Goal: Information Seeking & Learning: Learn about a topic

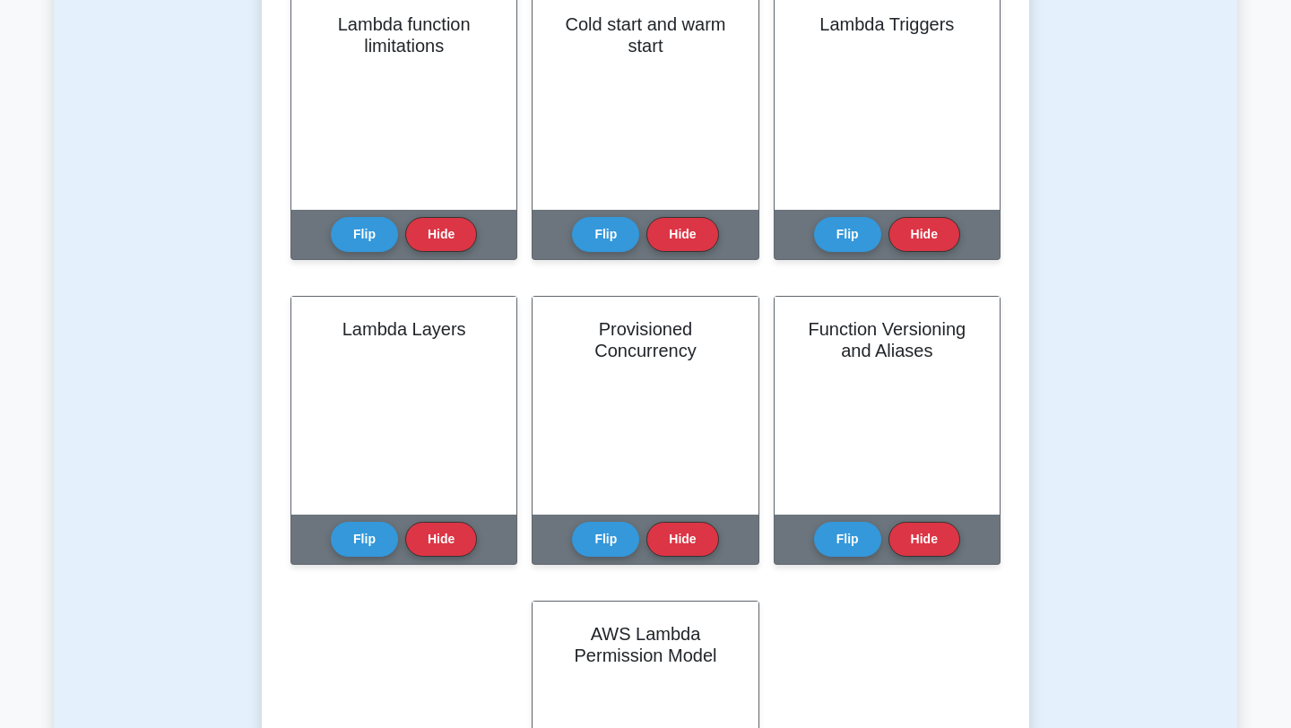
scroll to position [766, 0]
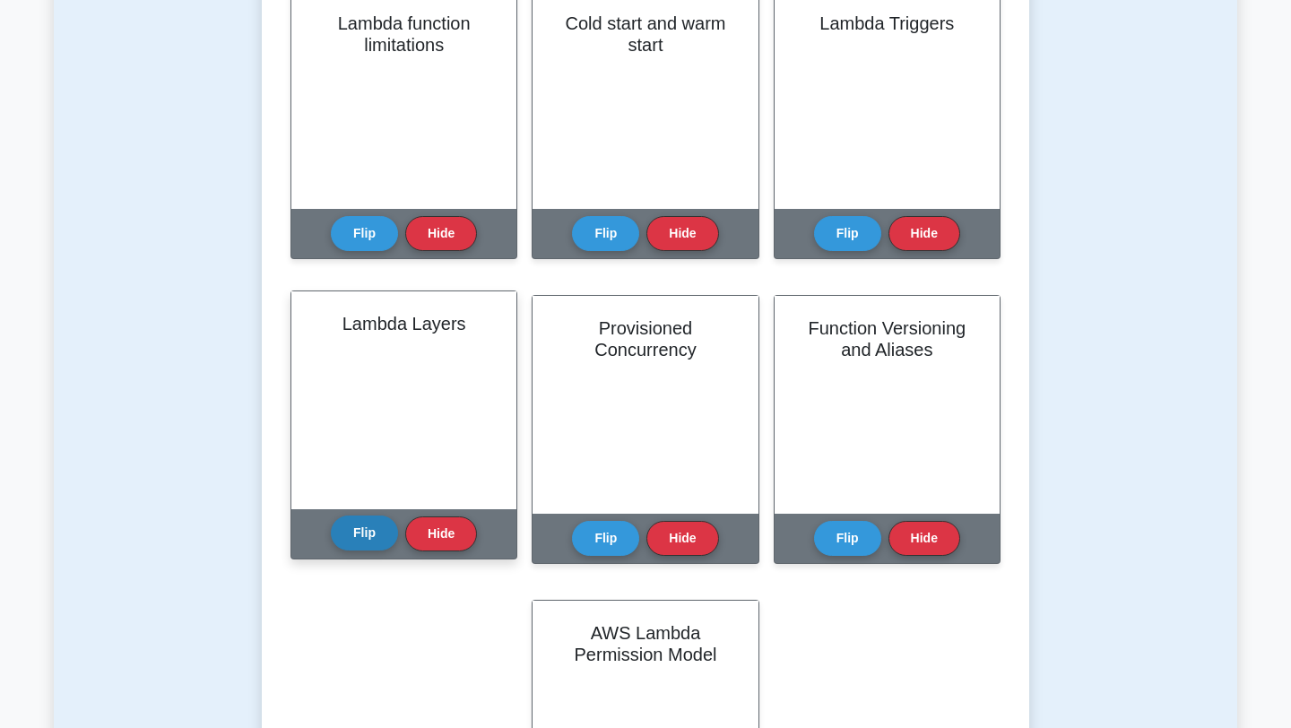
click at [382, 532] on button "Flip" at bounding box center [364, 532] width 67 height 35
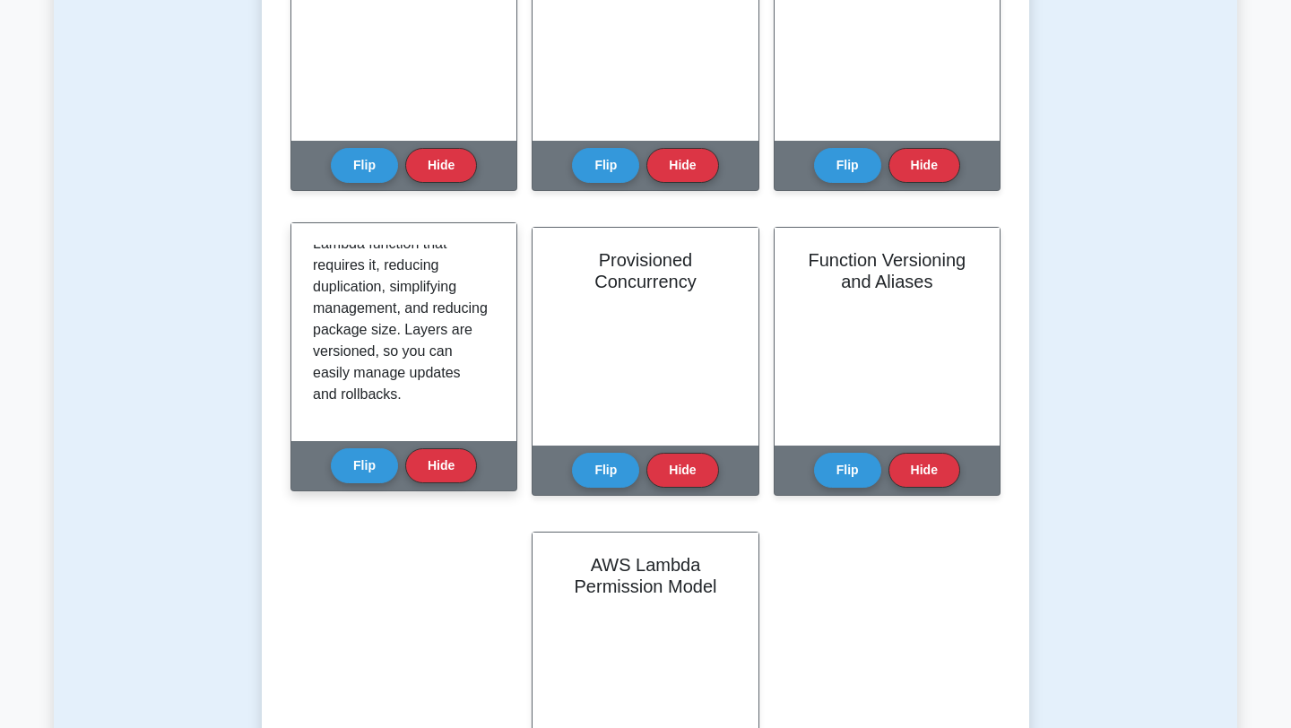
scroll to position [840, 0]
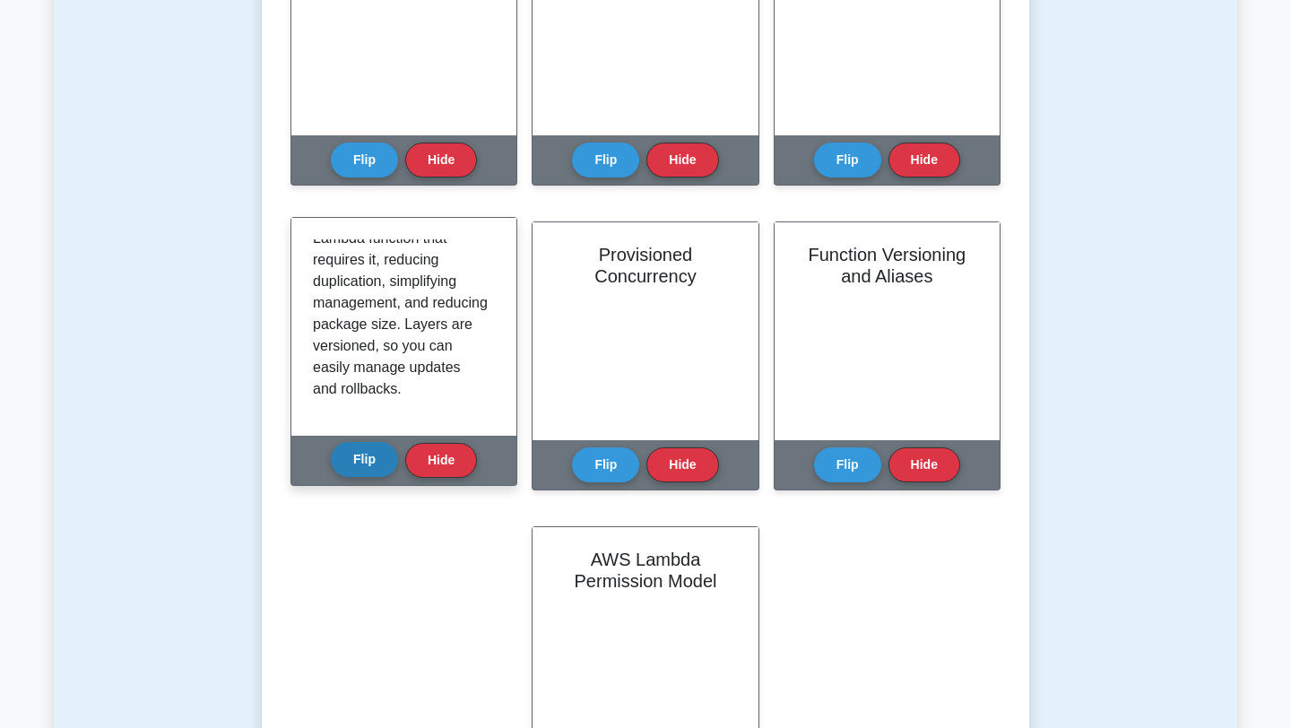
click at [380, 459] on button "Flip" at bounding box center [364, 459] width 67 height 35
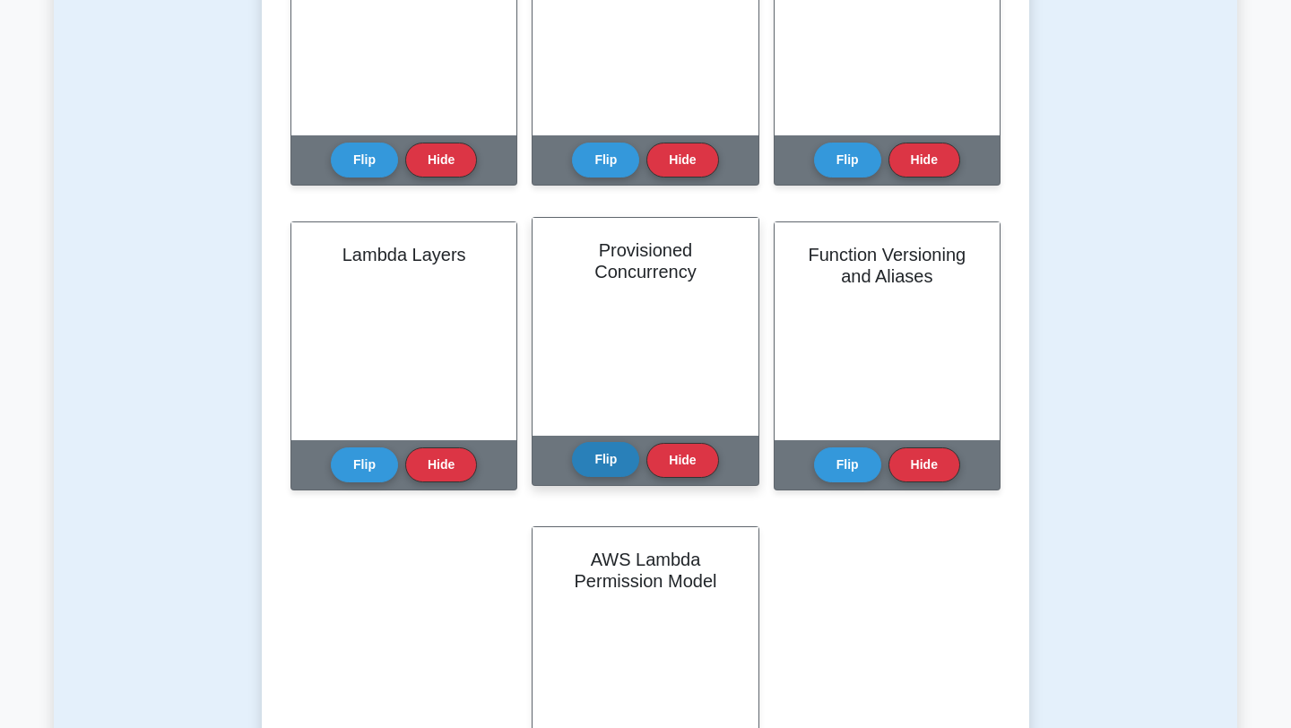
click at [607, 471] on button "Flip" at bounding box center [605, 459] width 67 height 35
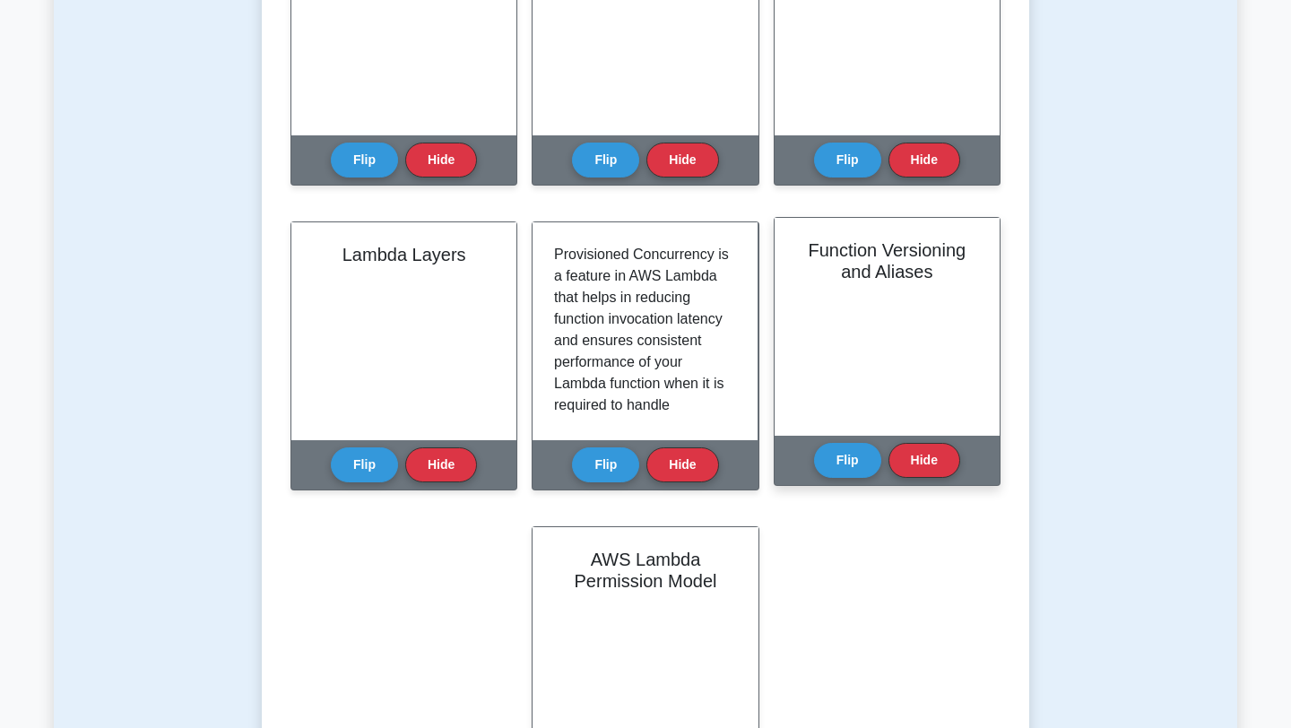
click at [913, 322] on div "Function Versioning and Aliases" at bounding box center [886, 327] width 225 height 218
click at [846, 444] on button "Flip" at bounding box center [847, 459] width 67 height 35
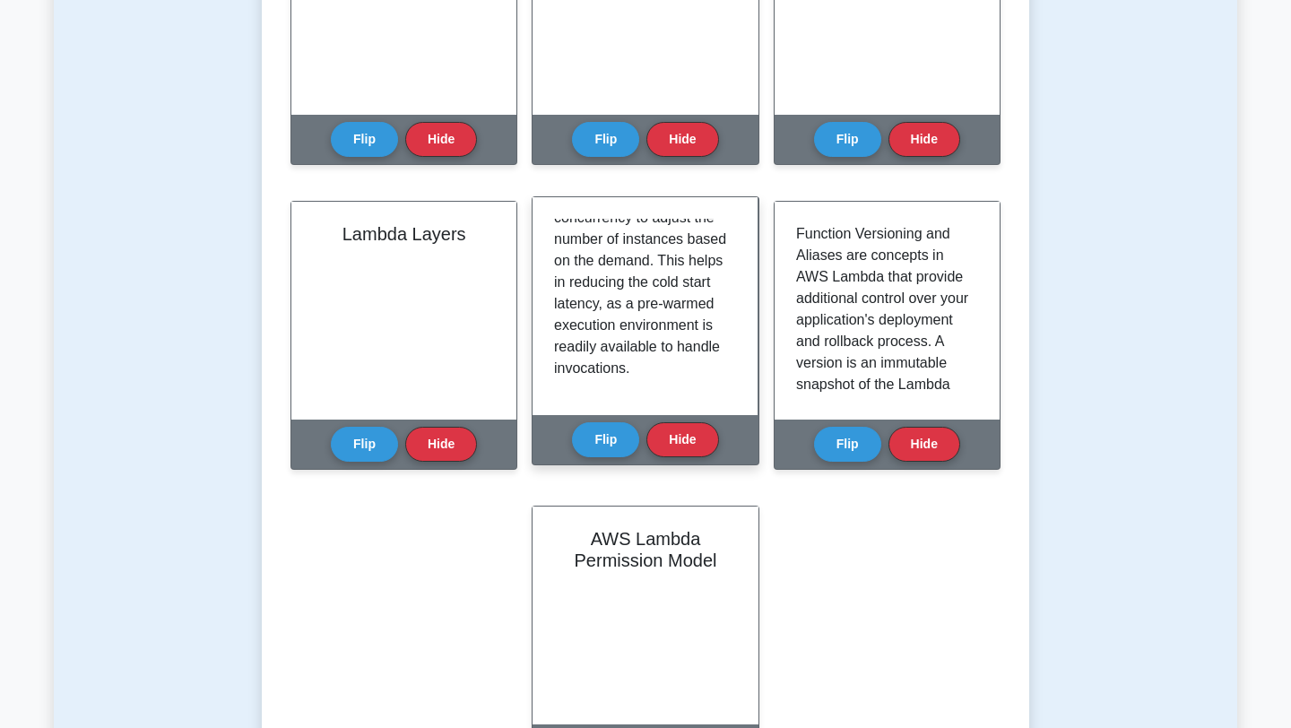
scroll to position [442, 0]
click at [600, 453] on button "Flip" at bounding box center [605, 438] width 67 height 35
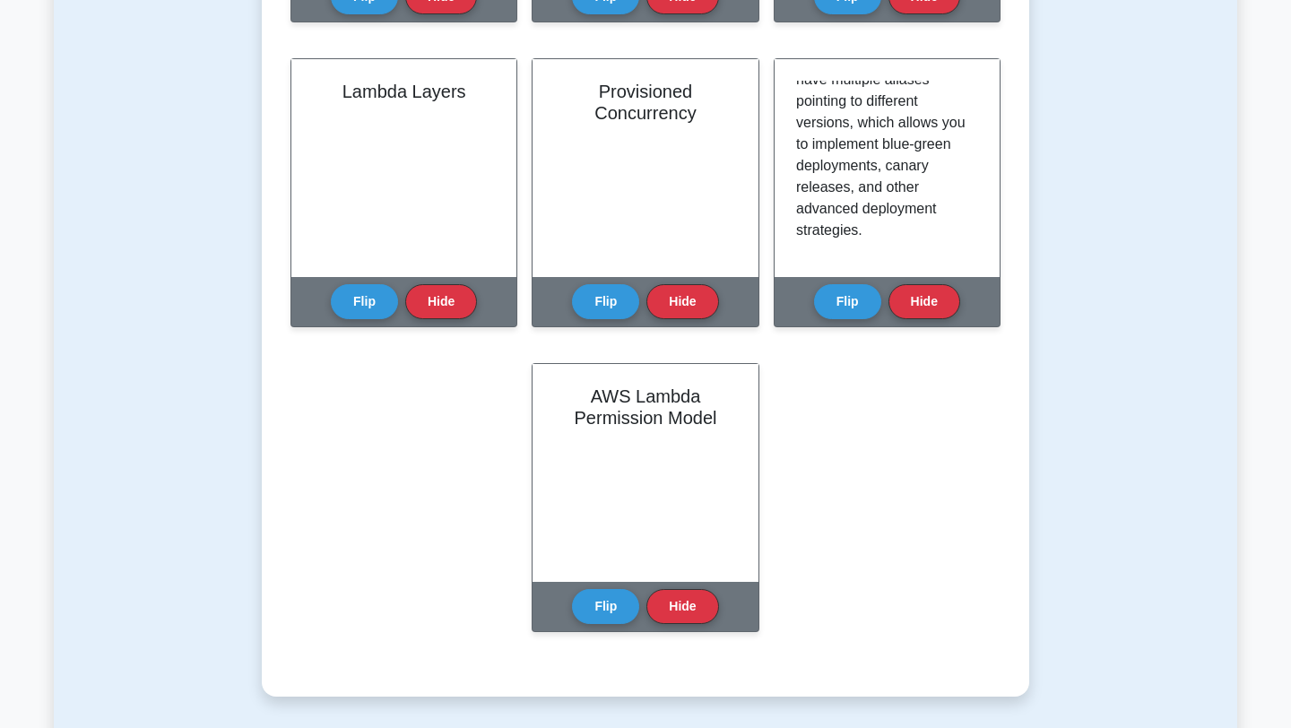
scroll to position [1004, 0]
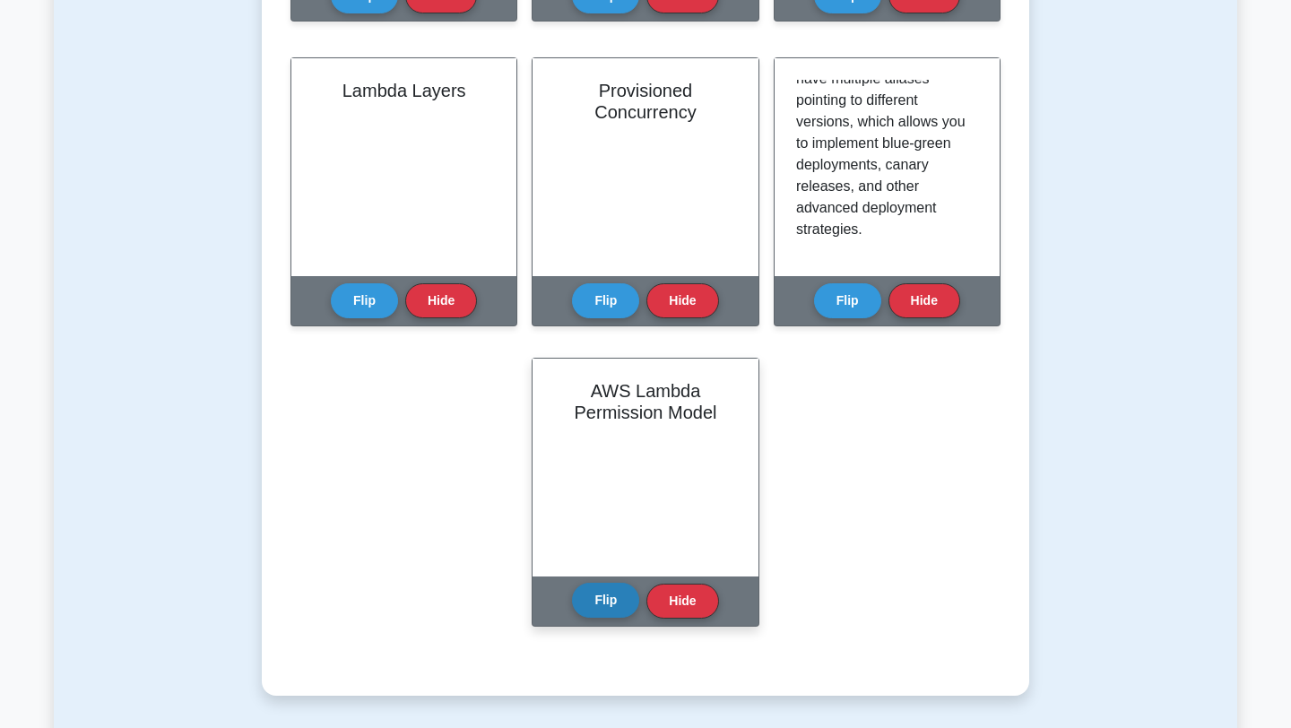
click at [593, 611] on button "Flip" at bounding box center [605, 600] width 67 height 35
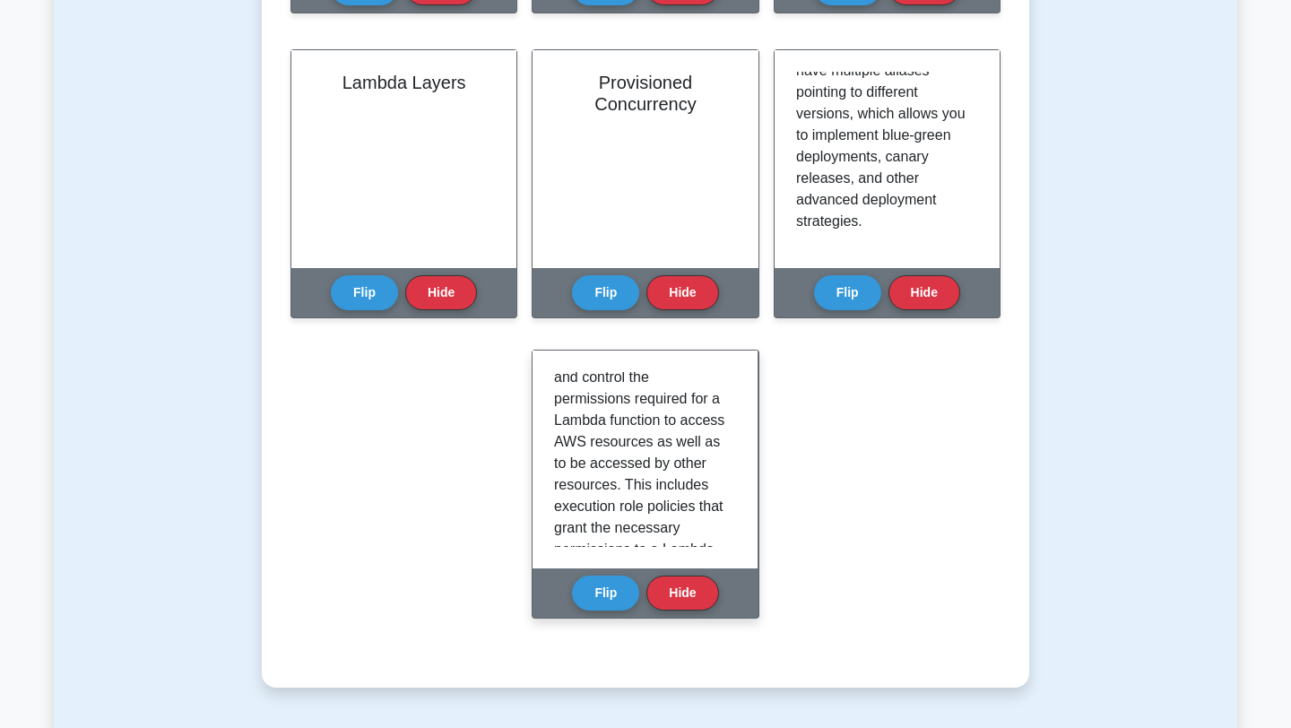
scroll to position [0, 0]
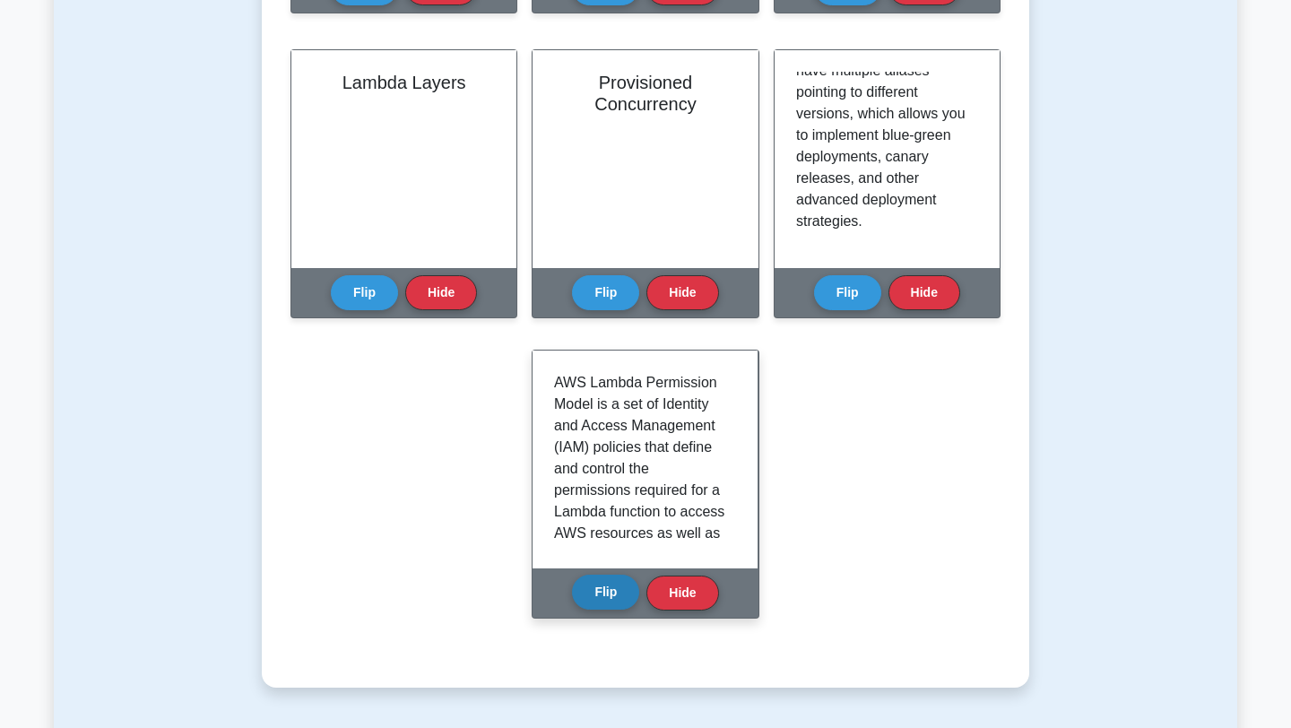
click at [610, 590] on button "Flip" at bounding box center [605, 592] width 67 height 35
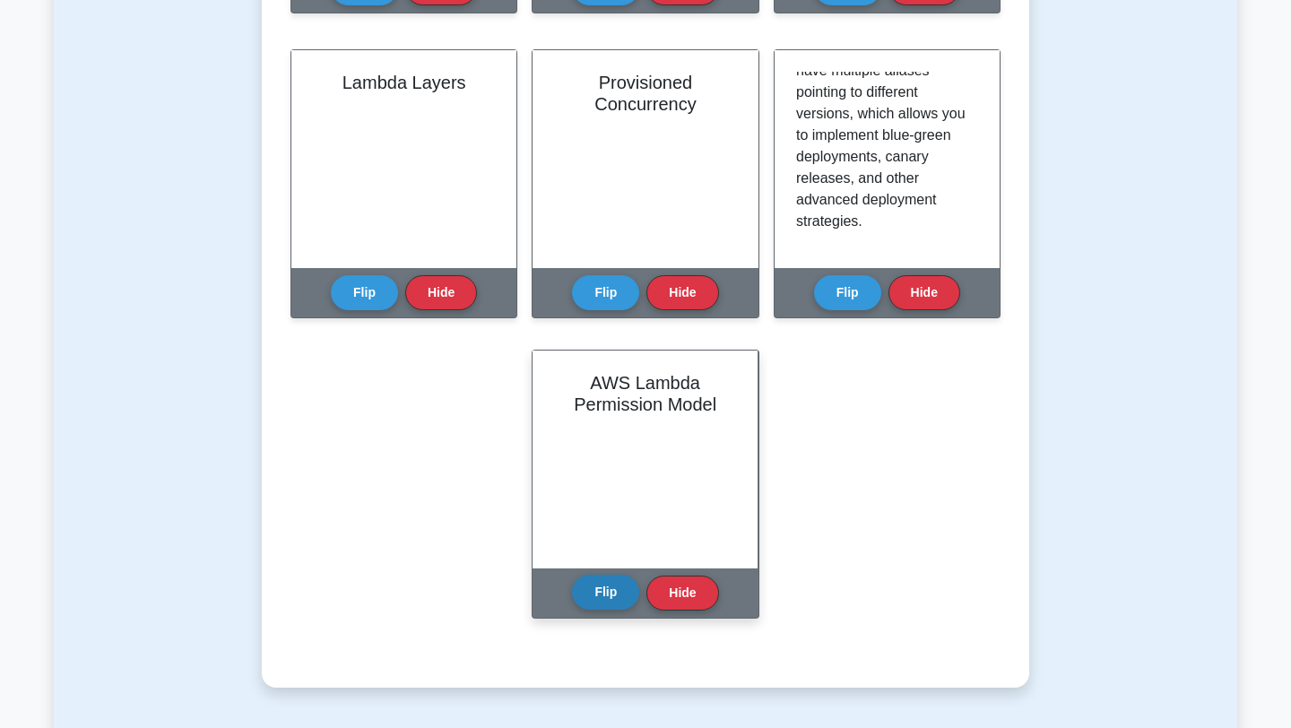
click at [610, 590] on button "Flip" at bounding box center [605, 592] width 67 height 35
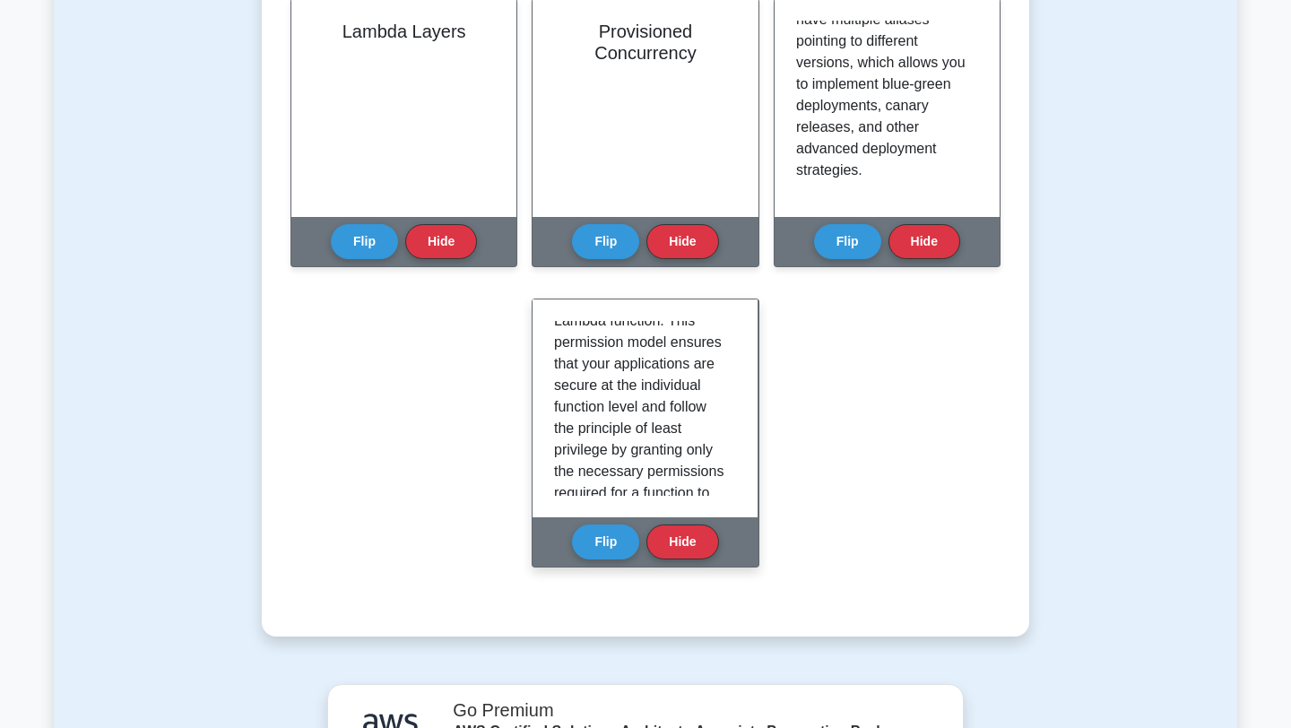
scroll to position [405, 0]
